Goal: Task Accomplishment & Management: Use online tool/utility

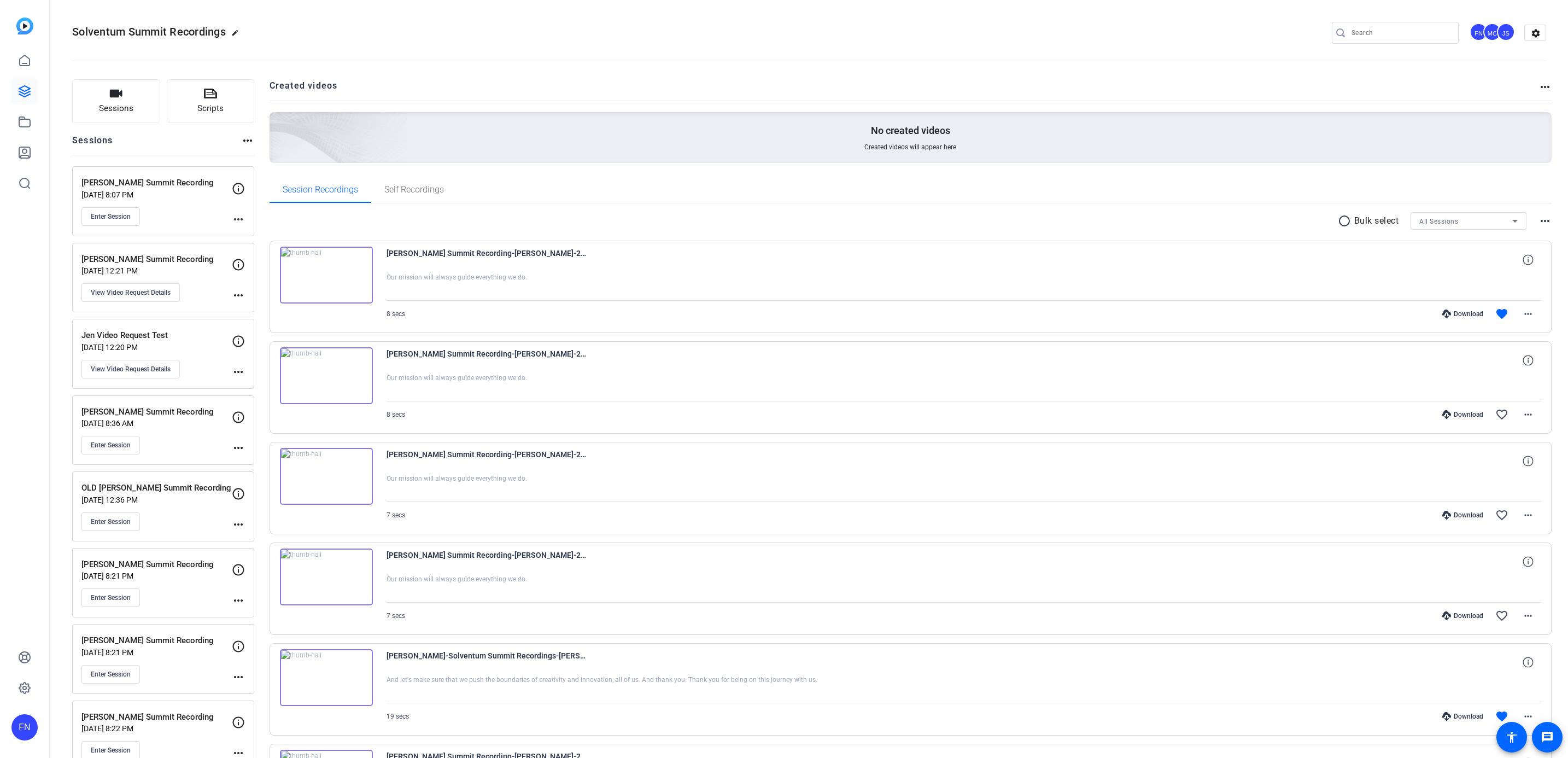
click at [25, 28] on img at bounding box center [25, 26] width 17 height 17
click at [30, 54] on icon at bounding box center [25, 61] width 13 height 13
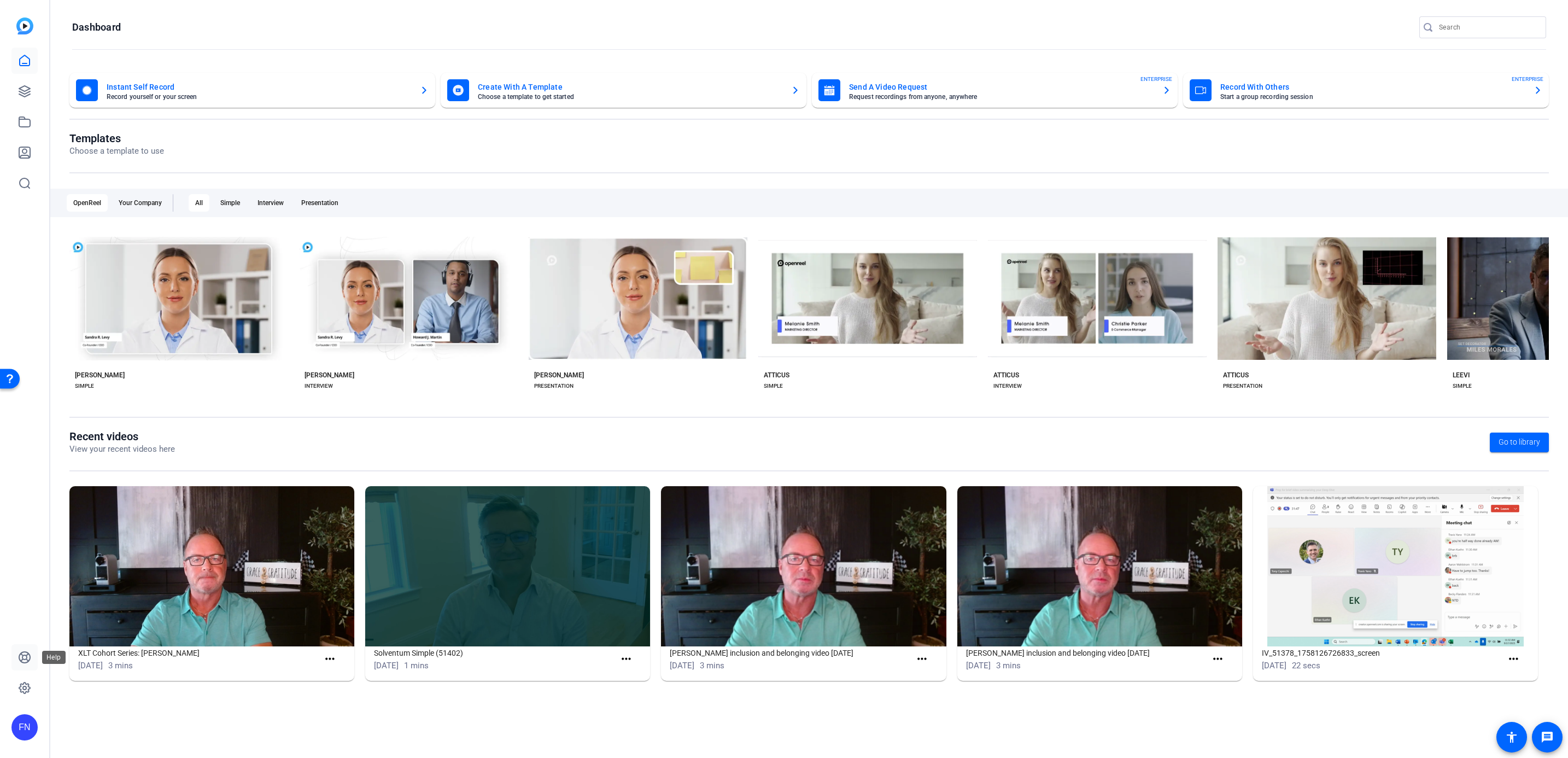
click at [17, 654] on link at bounding box center [25, 657] width 27 height 27
click at [142, 204] on div "Your Company" at bounding box center [140, 202] width 56 height 17
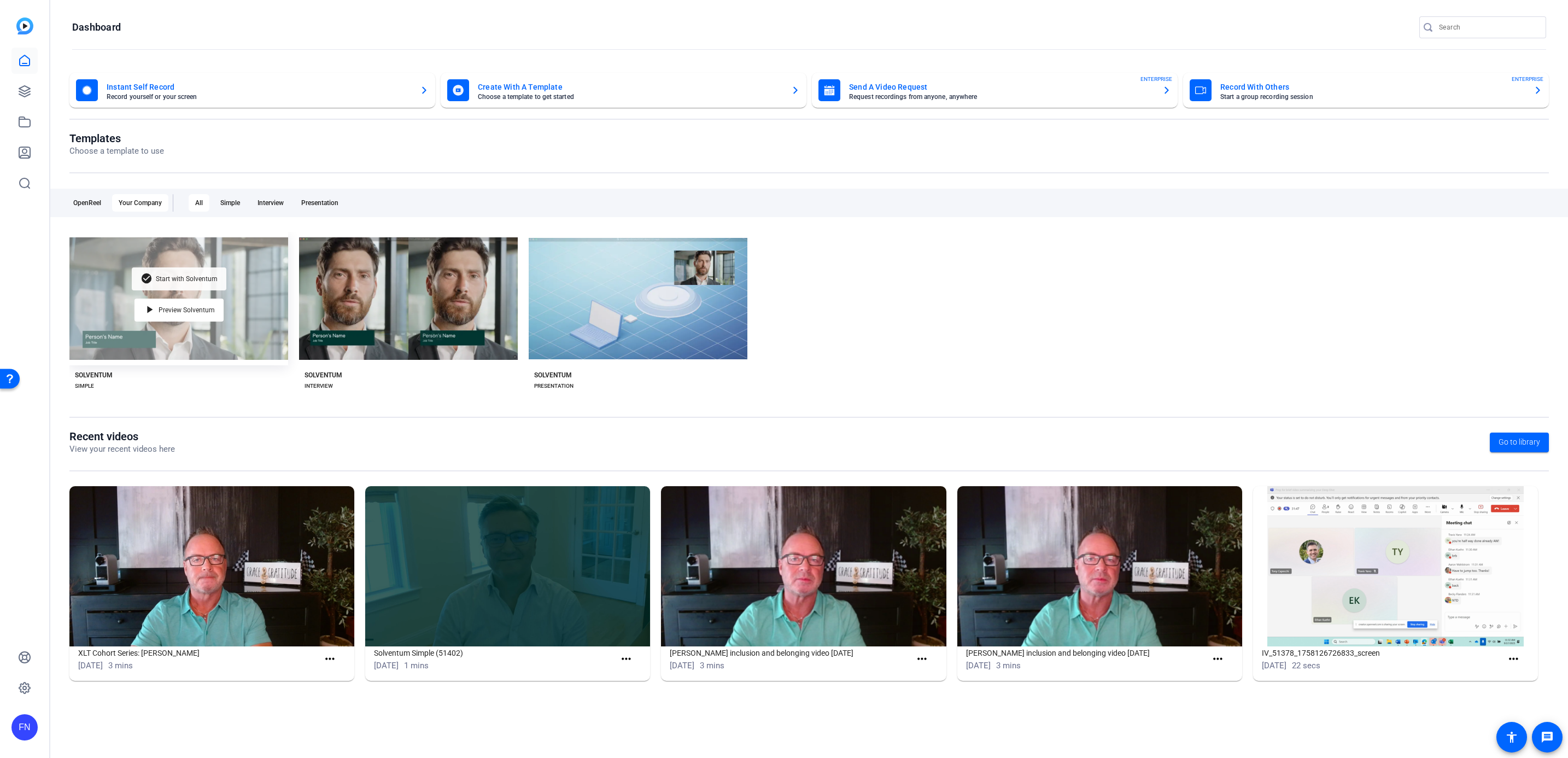
click at [181, 277] on span "Start with Solventum" at bounding box center [186, 278] width 62 height 6
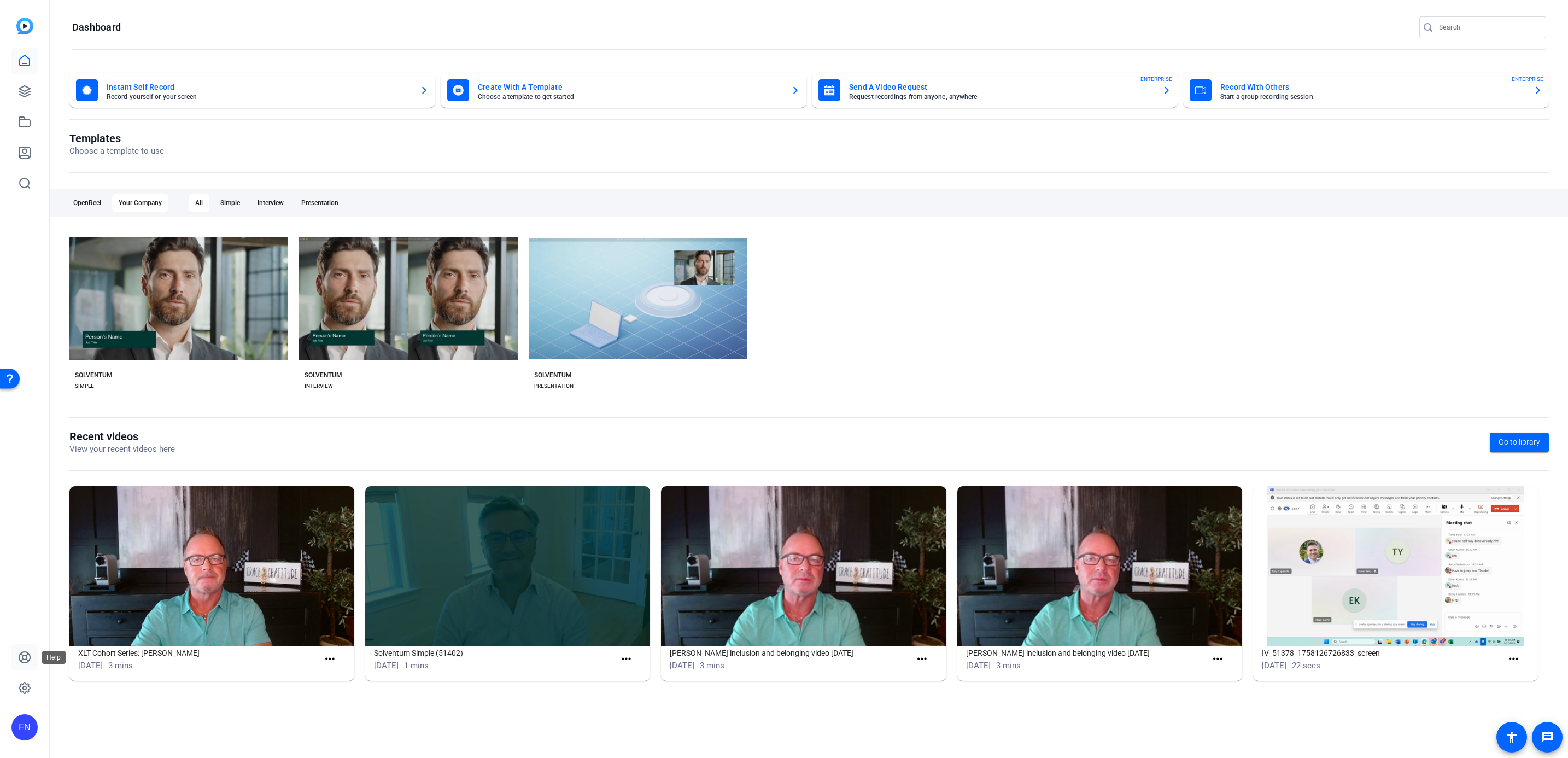
click at [30, 655] on icon at bounding box center [25, 657] width 13 height 13
